Goal: Task Accomplishment & Management: Use online tool/utility

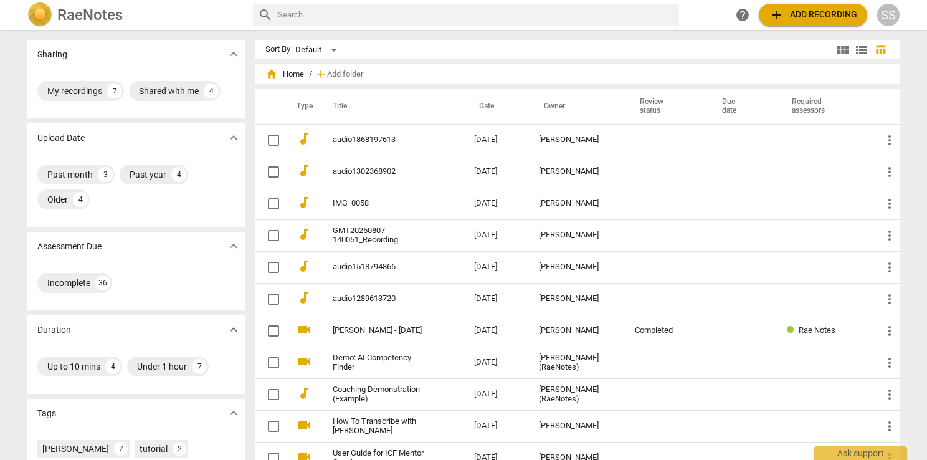
click at [892, 16] on div "SS" at bounding box center [888, 15] width 22 height 22
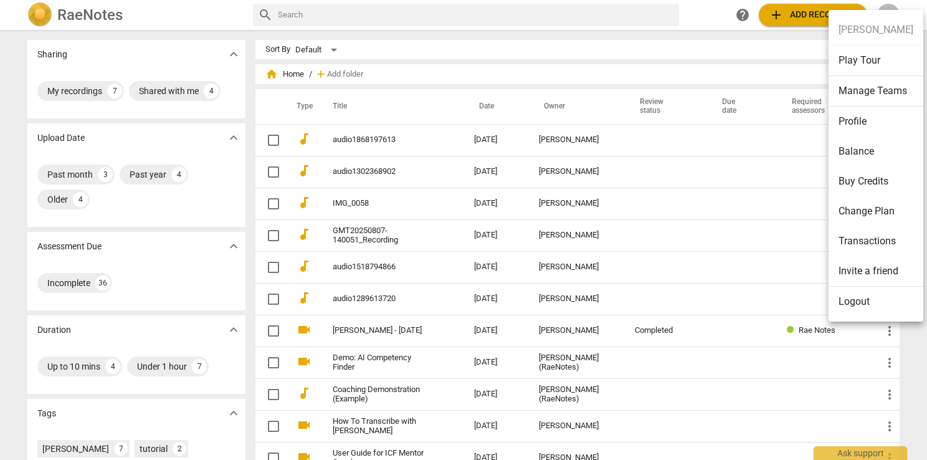
click at [872, 141] on li "Balance" at bounding box center [875, 151] width 95 height 30
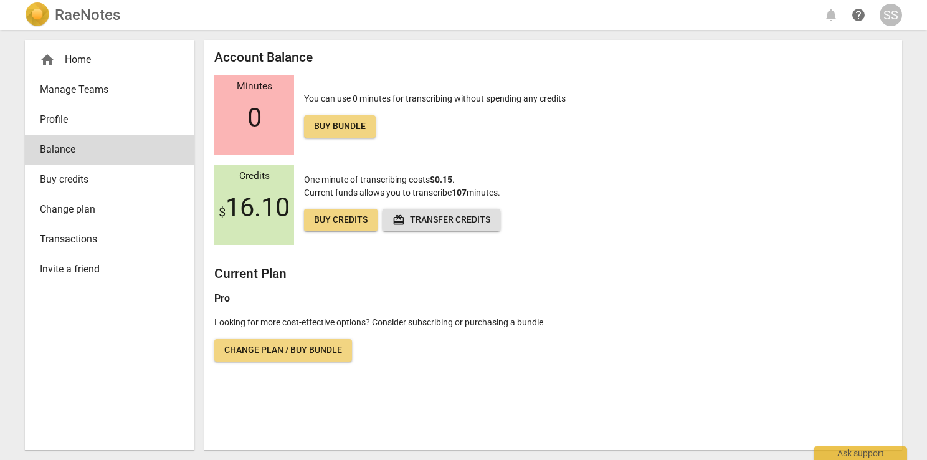
click at [79, 64] on div "home Home" at bounding box center [105, 59] width 130 height 15
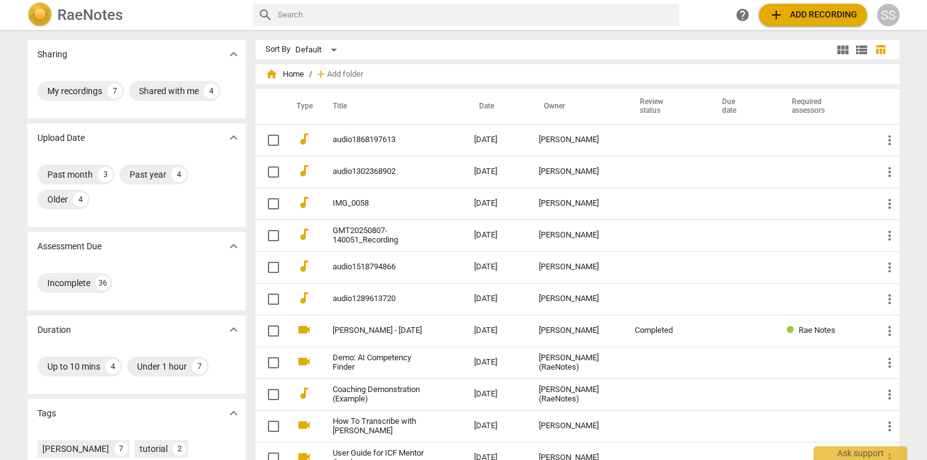
click at [807, 9] on span "add Add recording" at bounding box center [813, 14] width 88 height 15
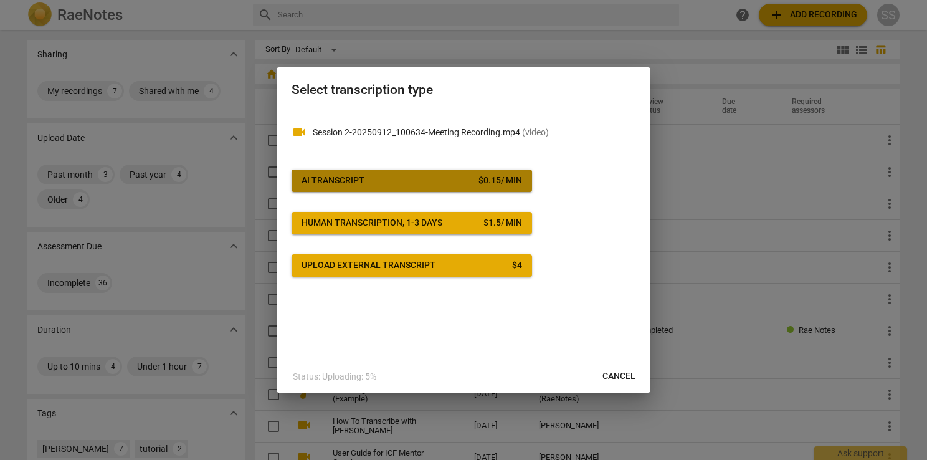
click at [411, 176] on span "AI Transcript $ 0.15 / min" at bounding box center [411, 180] width 221 height 12
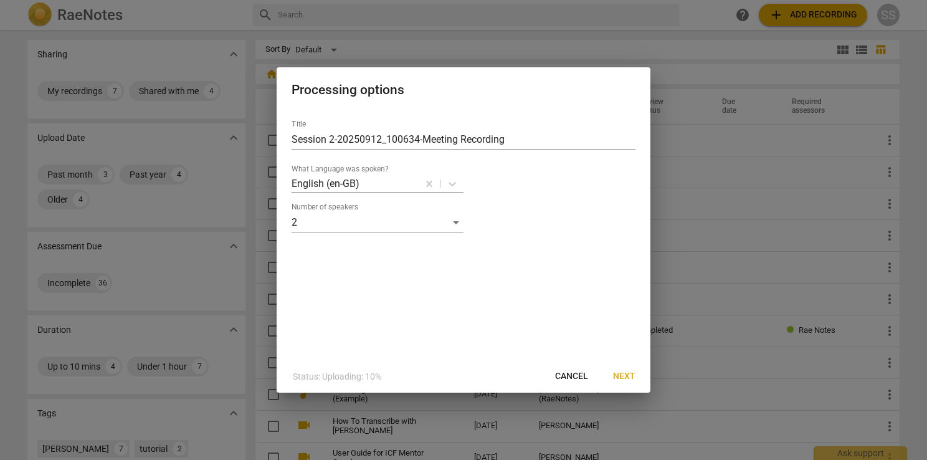
click at [624, 375] on span "Next" at bounding box center [624, 376] width 22 height 12
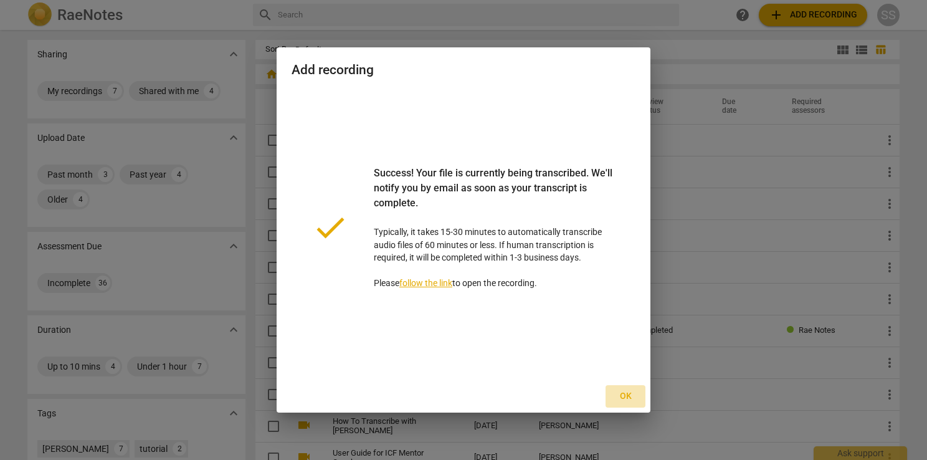
click at [625, 394] on span "Ok" at bounding box center [625, 396] width 20 height 12
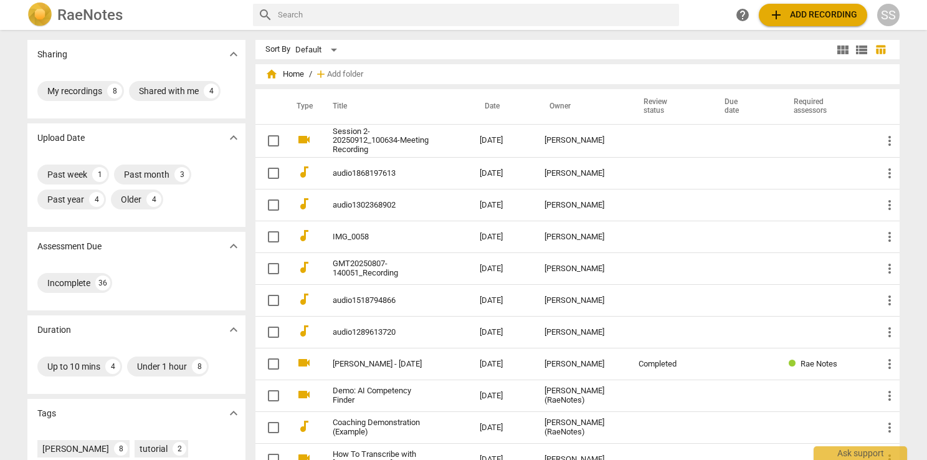
click at [838, 49] on span "view_module" at bounding box center [842, 49] width 15 height 15
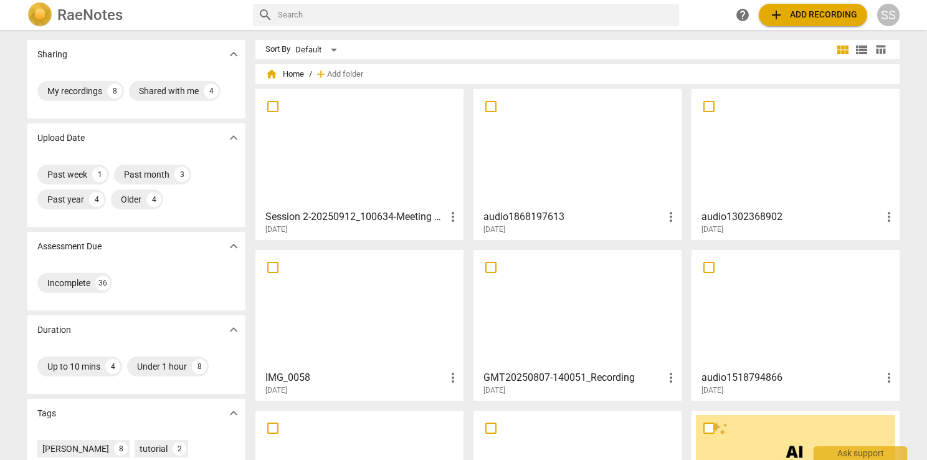
click at [406, 145] on div at bounding box center [359, 148] width 199 height 110
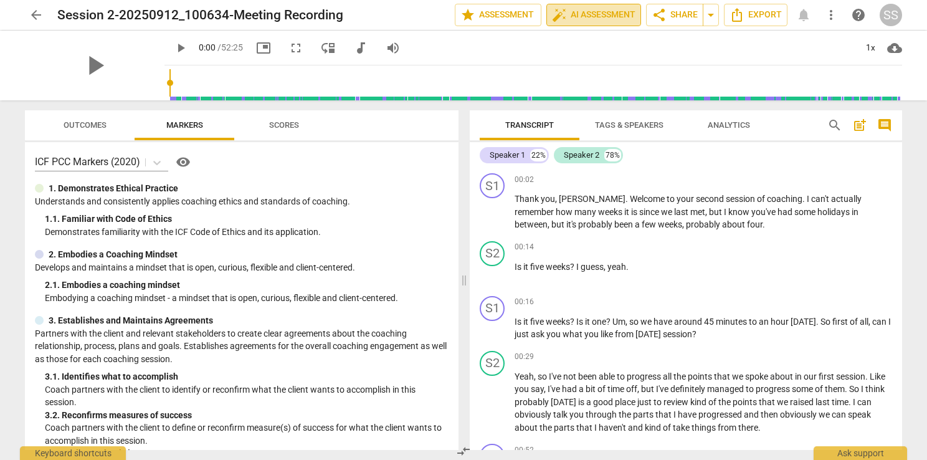
click at [577, 11] on span "auto_fix_high AI Assessment" at bounding box center [593, 14] width 83 height 15
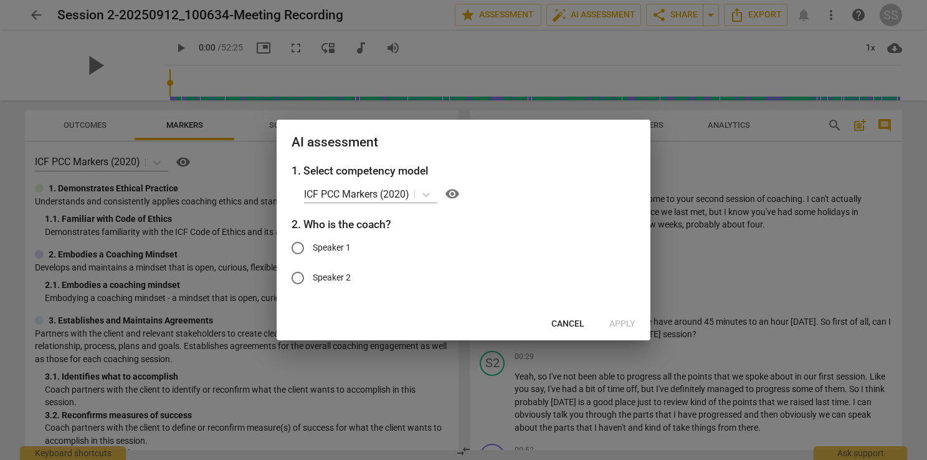
click at [570, 319] on span "Cancel" at bounding box center [567, 324] width 33 height 12
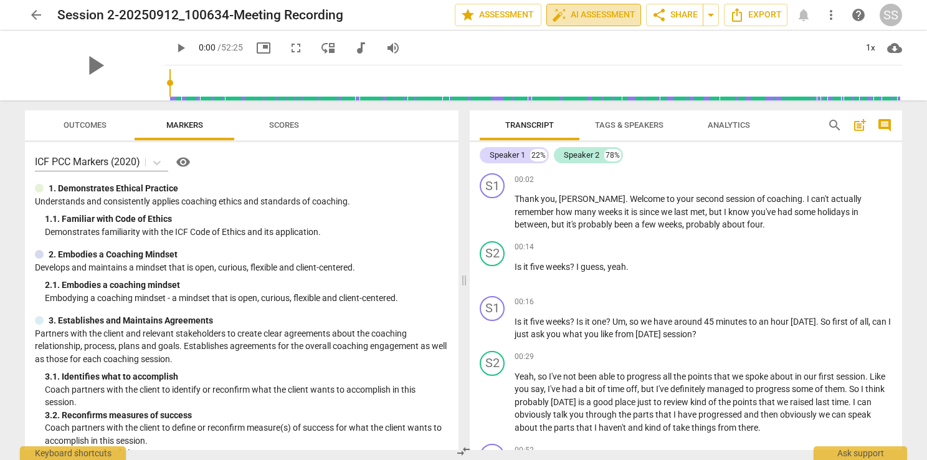
click at [580, 18] on span "auto_fix_high AI Assessment" at bounding box center [593, 14] width 83 height 15
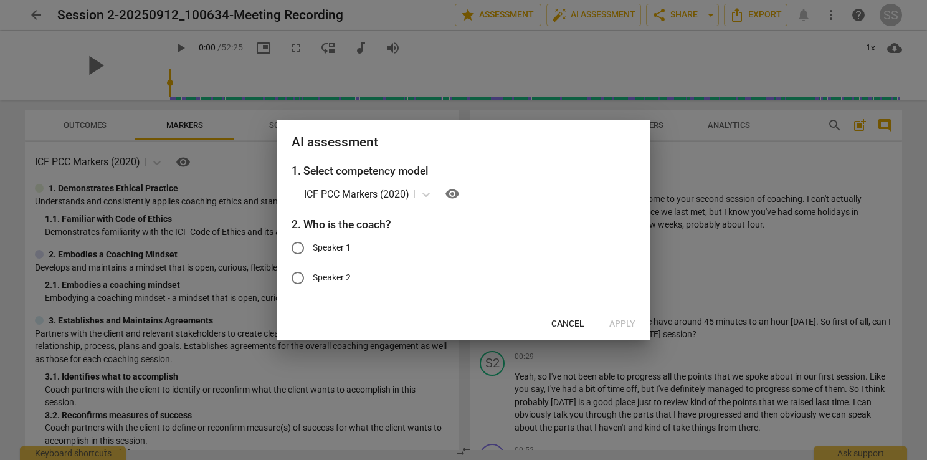
click at [324, 249] on span "Speaker 1" at bounding box center [332, 247] width 38 height 13
click at [313, 249] on input "Speaker 1" at bounding box center [298, 248] width 30 height 30
radio input "true"
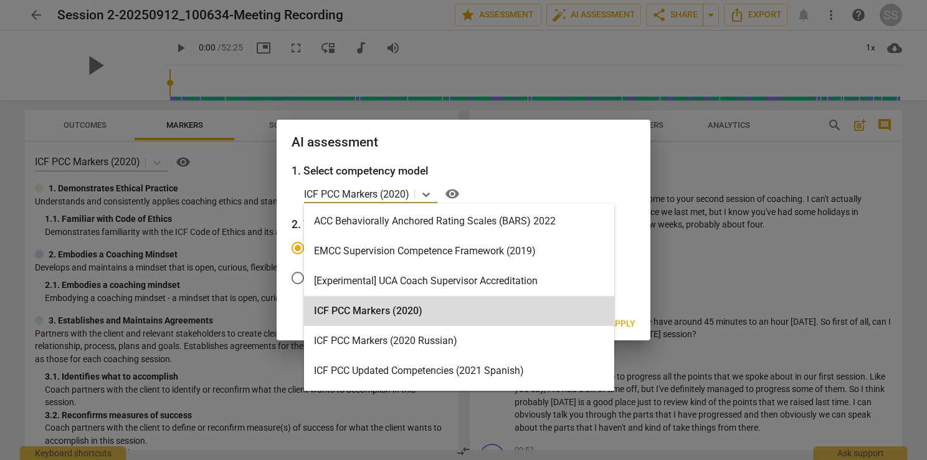
click at [344, 194] on p "ICF PCC Markers (2020)" at bounding box center [356, 194] width 105 height 14
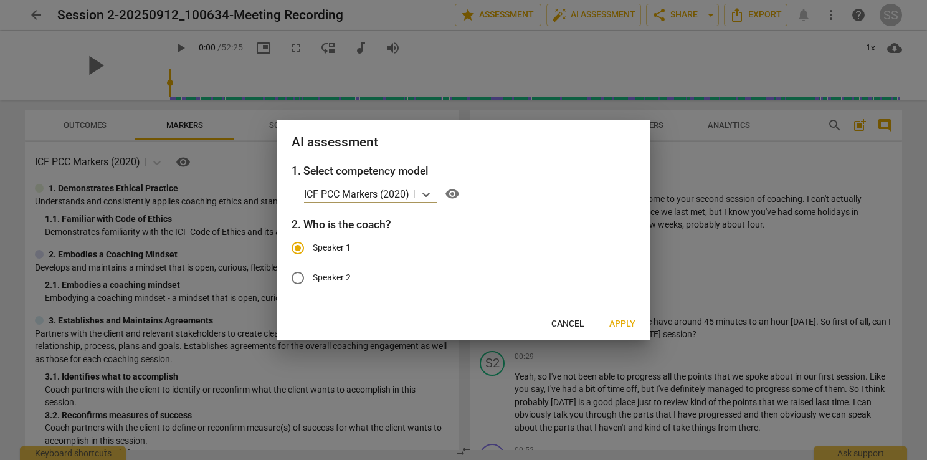
click at [625, 323] on span "Apply" at bounding box center [622, 324] width 26 height 12
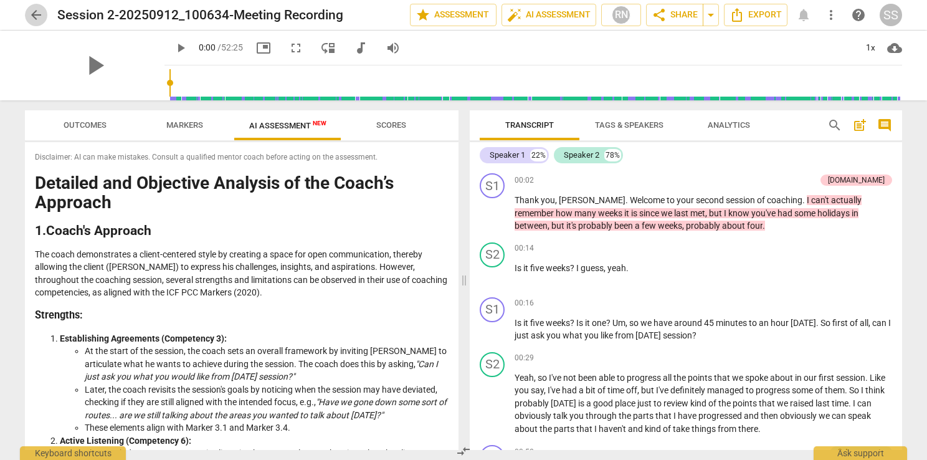
click at [37, 19] on span "arrow_back" at bounding box center [36, 14] width 15 height 15
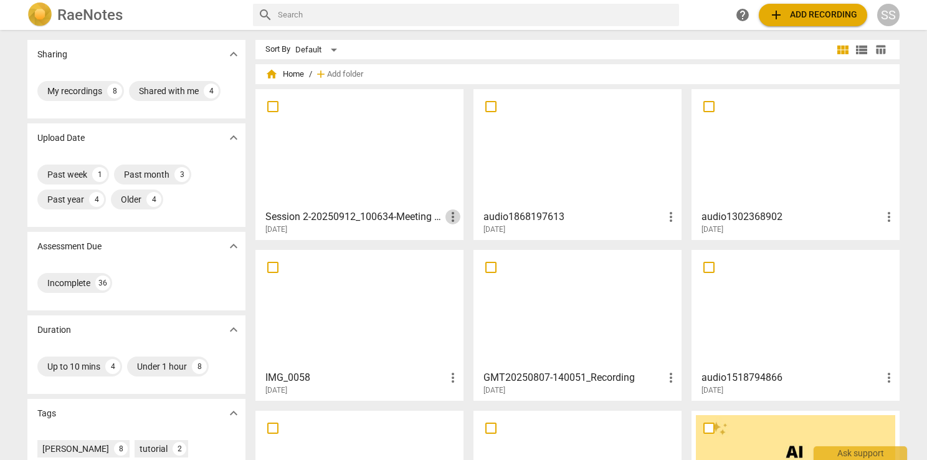
click at [448, 219] on span "more_vert" at bounding box center [452, 216] width 15 height 15
click at [405, 216] on div at bounding box center [463, 230] width 927 height 460
click at [405, 216] on h3 "Session 2-20250912_100634-Meeting Recording" at bounding box center [355, 216] width 180 height 15
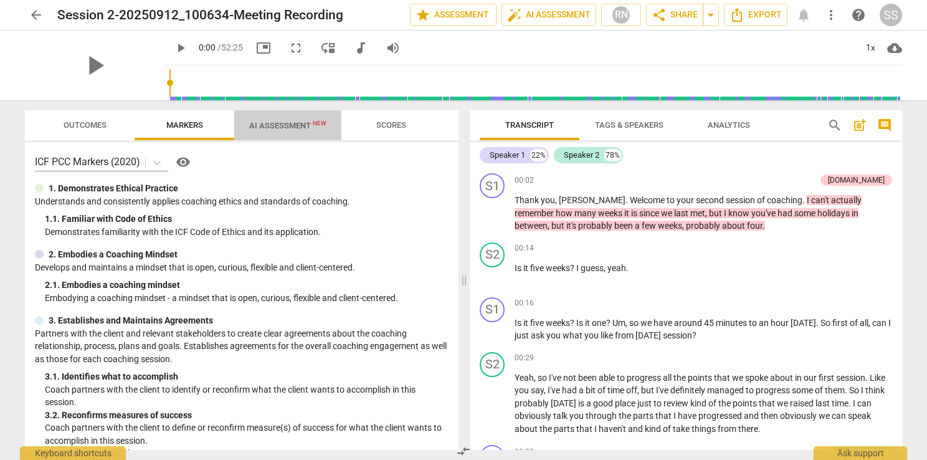
click at [289, 122] on span "AI Assessment New" at bounding box center [287, 125] width 77 height 9
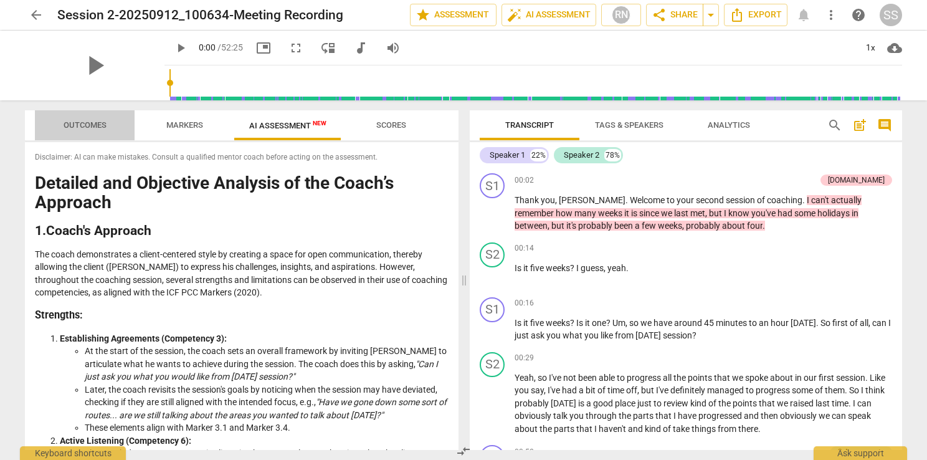
click at [96, 123] on span "Outcomes" at bounding box center [85, 124] width 43 height 9
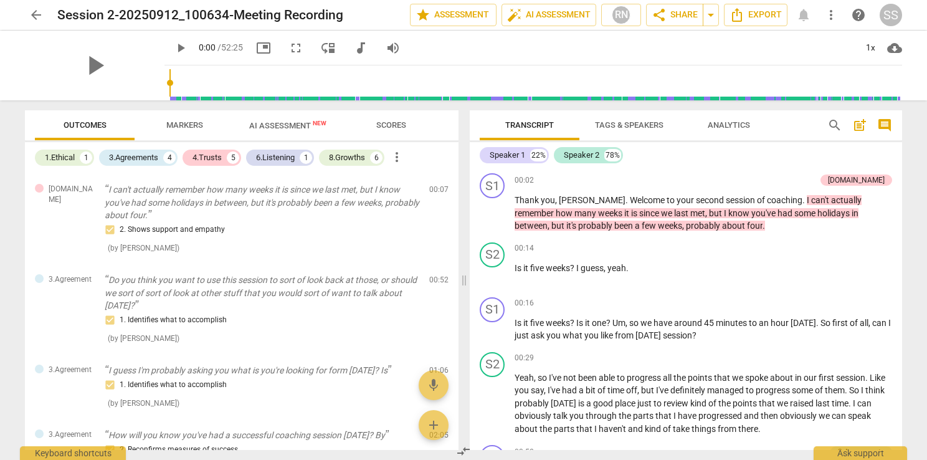
click at [37, 19] on span "arrow_back" at bounding box center [36, 14] width 15 height 15
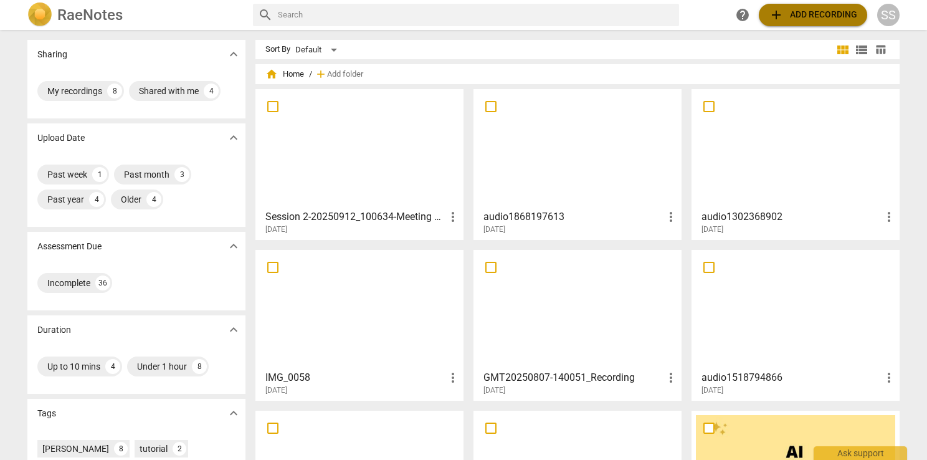
click at [823, 15] on span "add Add recording" at bounding box center [813, 14] width 88 height 15
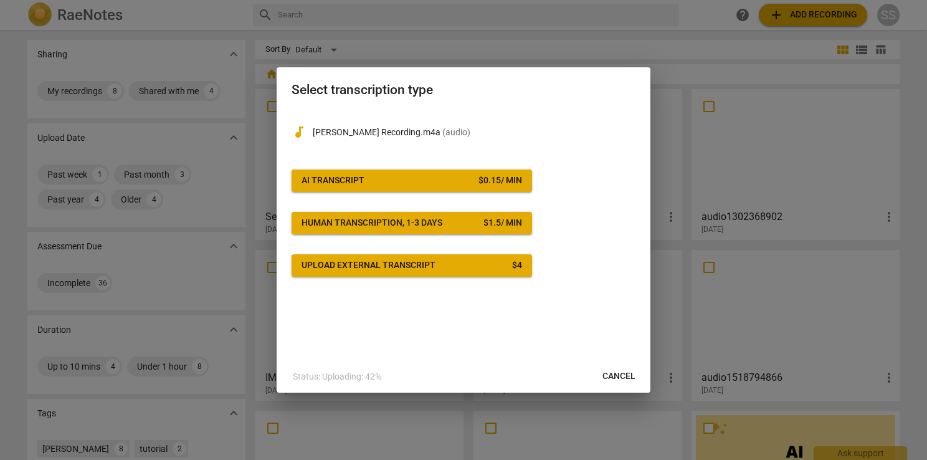
click at [444, 184] on span "AI Transcript $ 0.15 / min" at bounding box center [411, 180] width 221 height 12
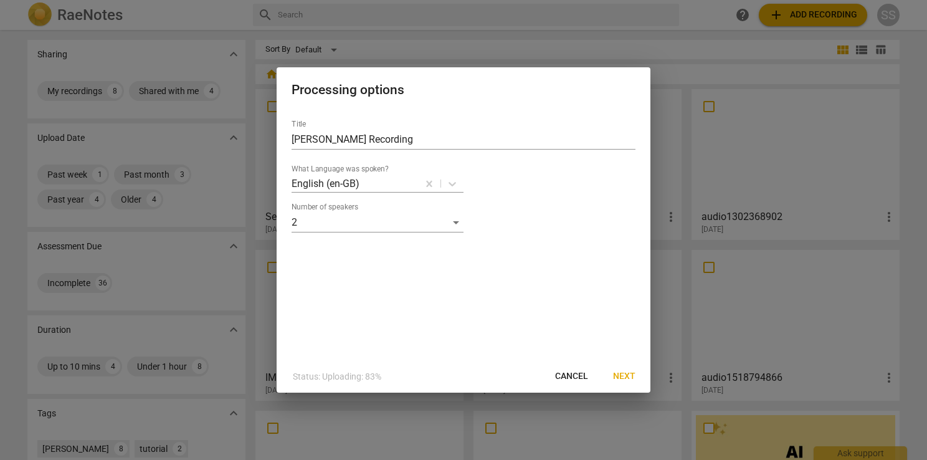
click at [632, 375] on span "Next" at bounding box center [624, 376] width 22 height 12
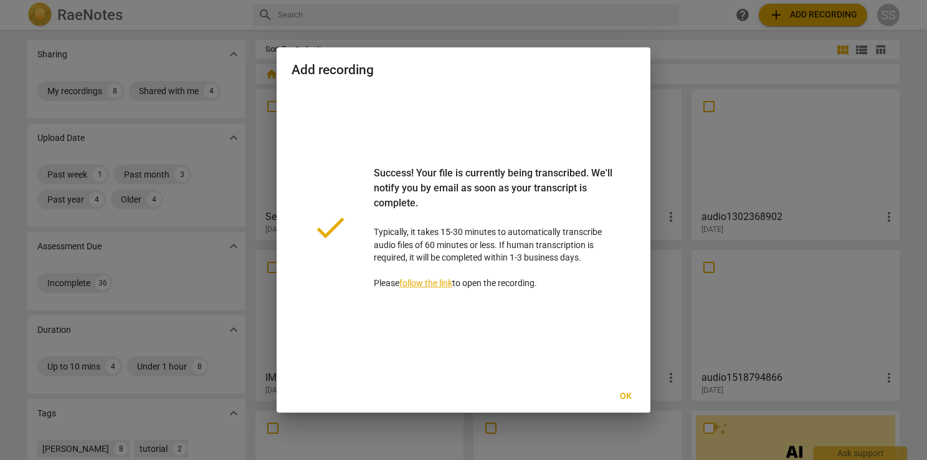
click at [626, 396] on span "Ok" at bounding box center [625, 396] width 20 height 12
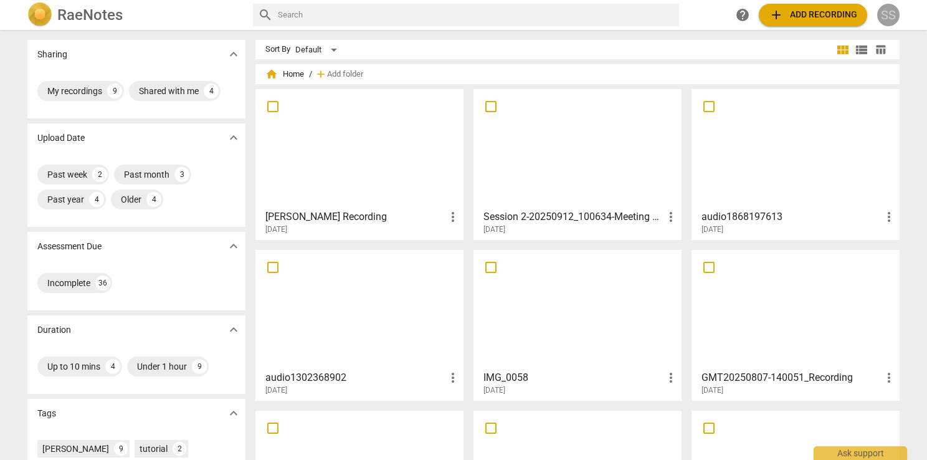
click at [888, 21] on div "SS" at bounding box center [888, 15] width 22 height 22
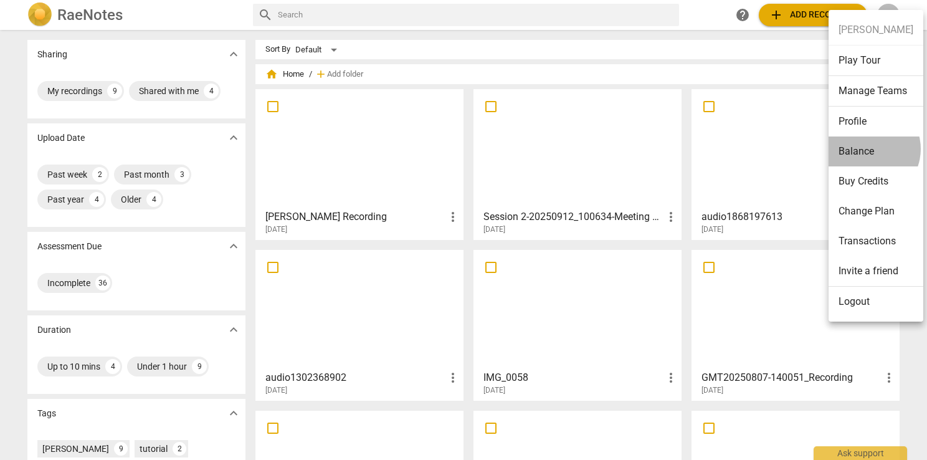
click at [867, 148] on li "Balance" at bounding box center [875, 151] width 95 height 30
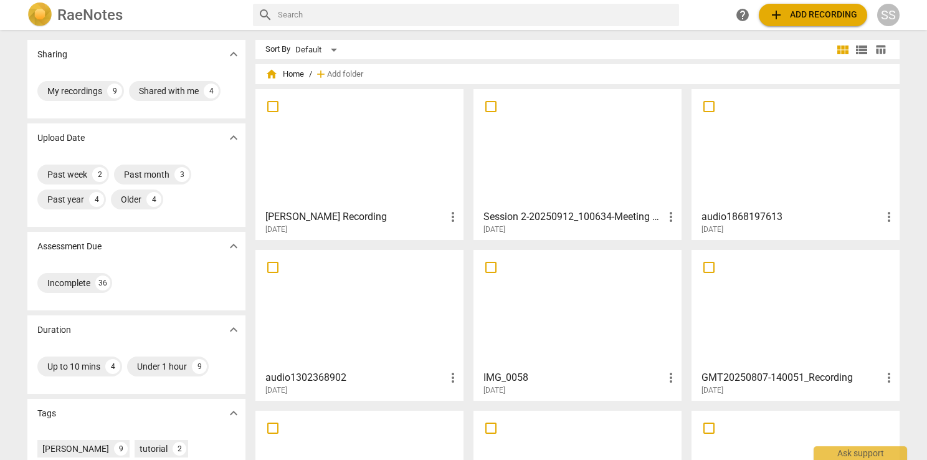
click at [352, 168] on div at bounding box center [359, 148] width 199 height 110
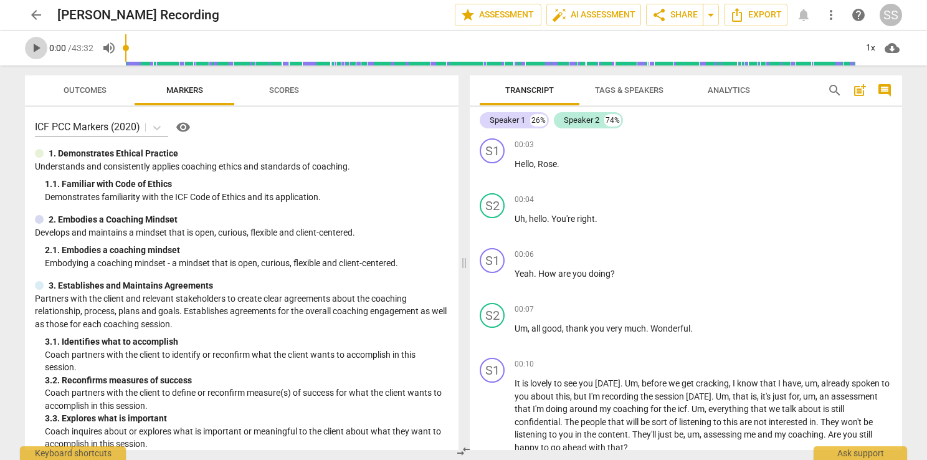
click at [36, 47] on span "play_arrow" at bounding box center [36, 47] width 15 height 15
click at [35, 50] on span "pause" at bounding box center [36, 47] width 15 height 15
type input "6"
click at [599, 8] on span "auto_fix_high AI Assessment" at bounding box center [593, 14] width 83 height 15
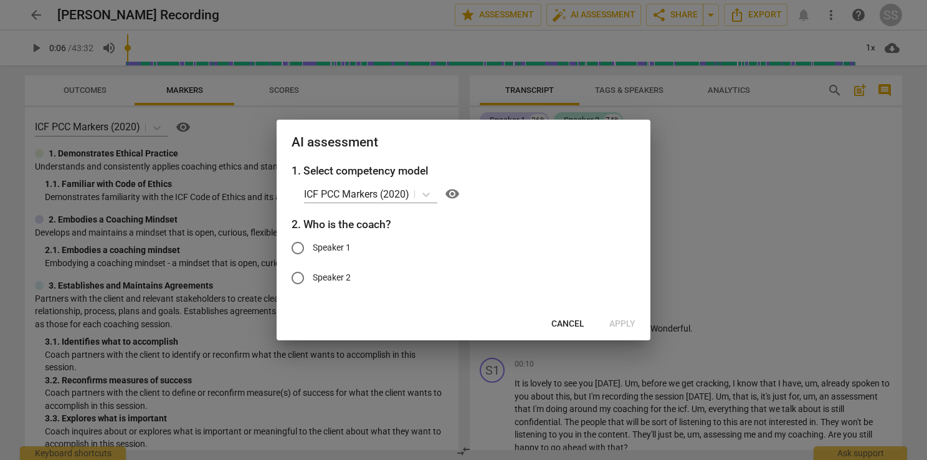
click at [344, 244] on span "Speaker 1" at bounding box center [332, 247] width 38 height 13
click at [313, 244] on input "Speaker 1" at bounding box center [298, 248] width 30 height 30
radio input "true"
click at [622, 324] on span "Apply" at bounding box center [622, 324] width 26 height 12
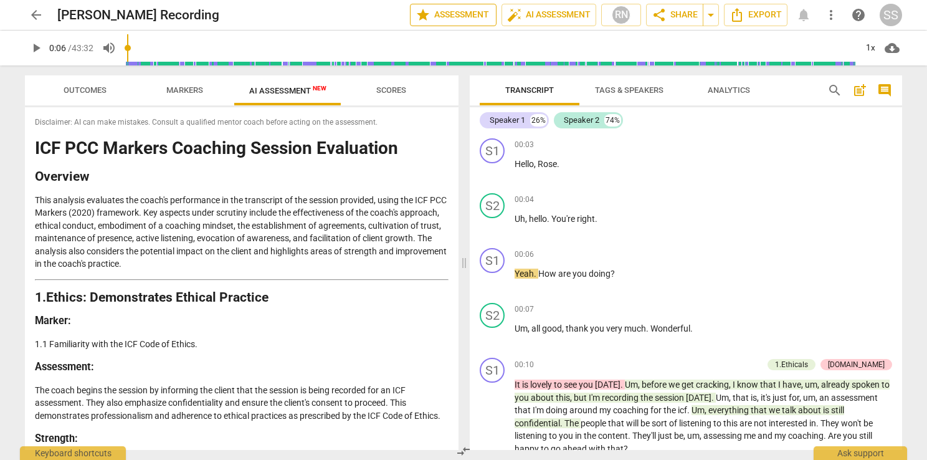
type input "6"
